Goal: Use online tool/utility: Utilize a website feature to perform a specific function

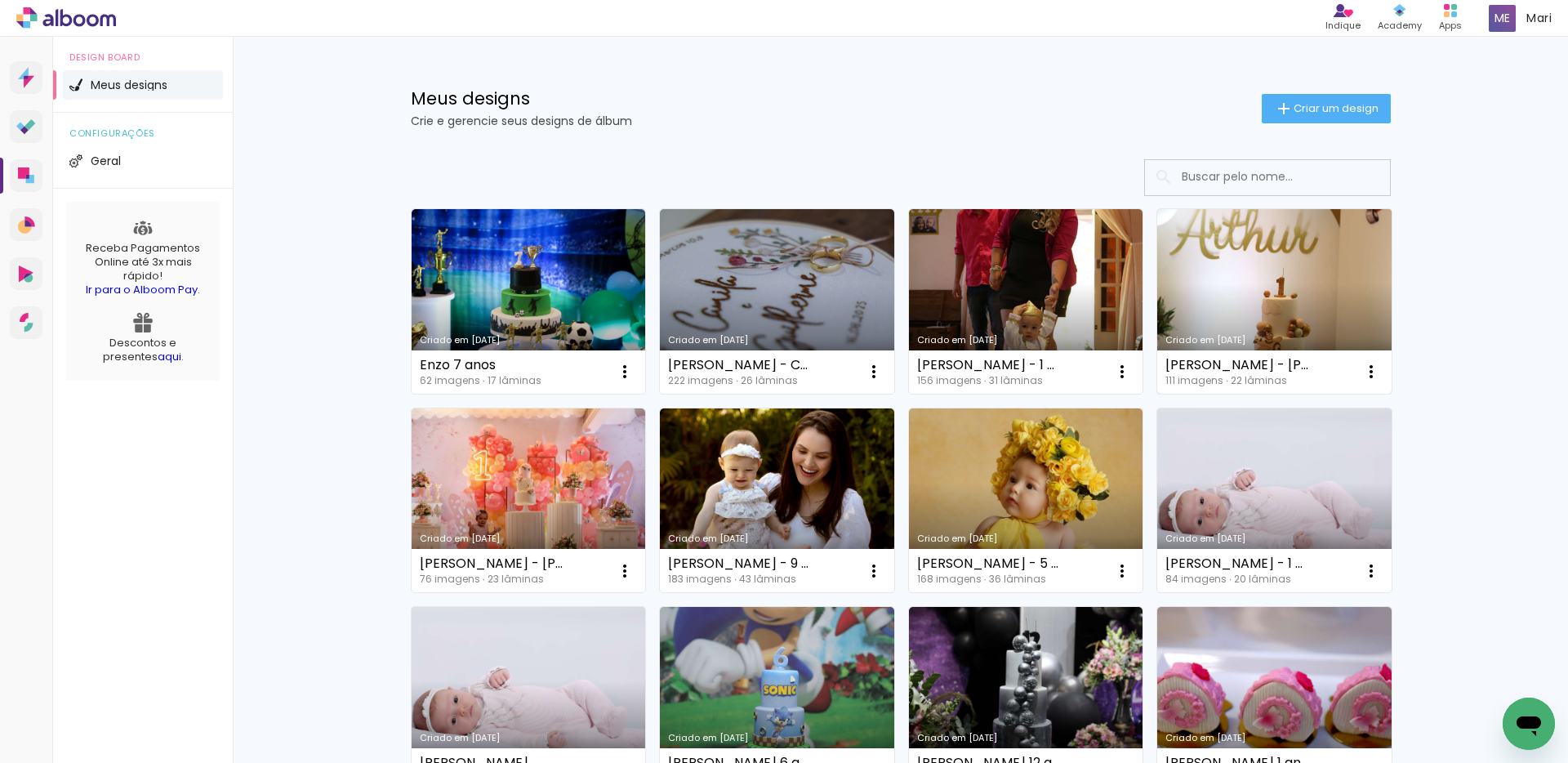
click at [1247, 254] on link "Criado em [DATE]" at bounding box center [1275, 301] width 235 height 185
